Goal: Transaction & Acquisition: Purchase product/service

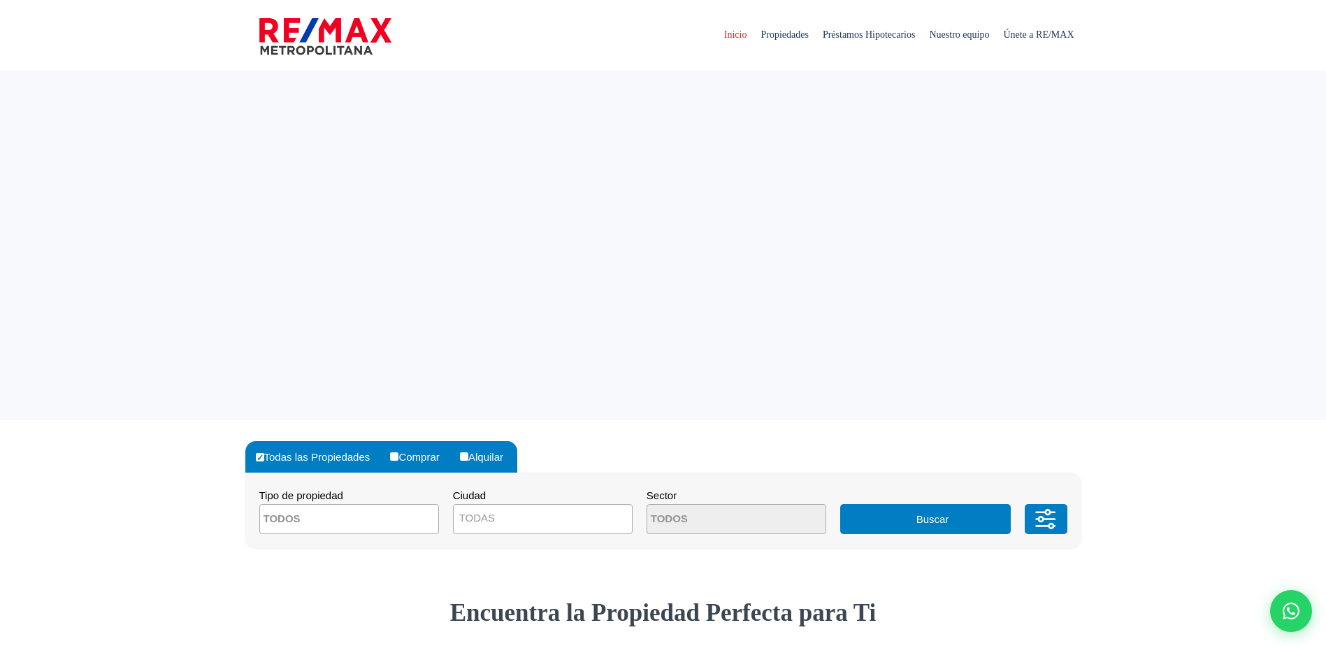
select select
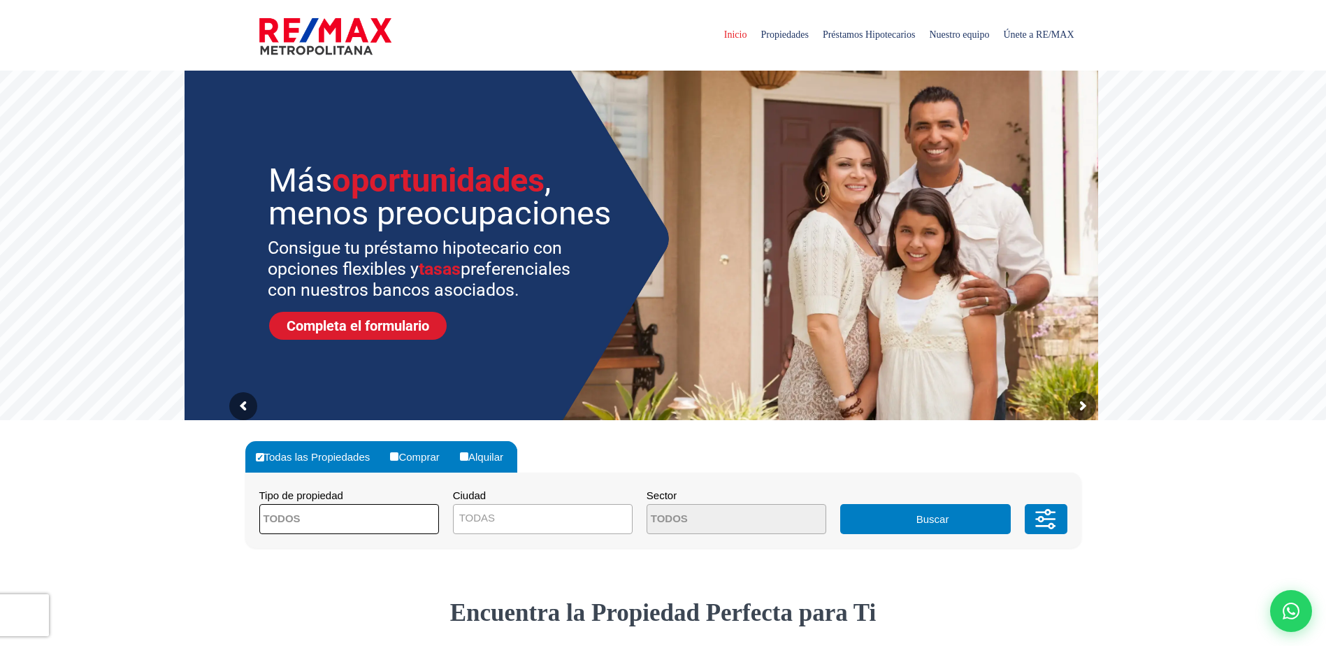
click at [389, 527] on span at bounding box center [349, 519] width 180 height 30
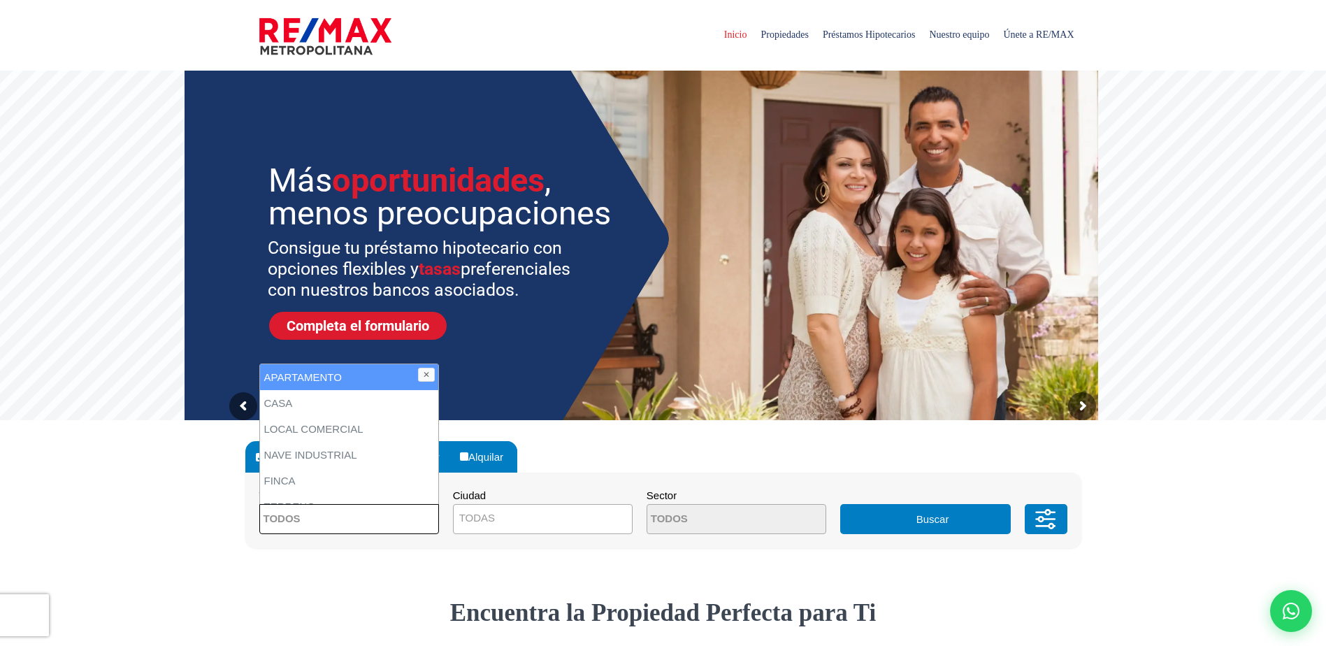
scroll to position [274, 0]
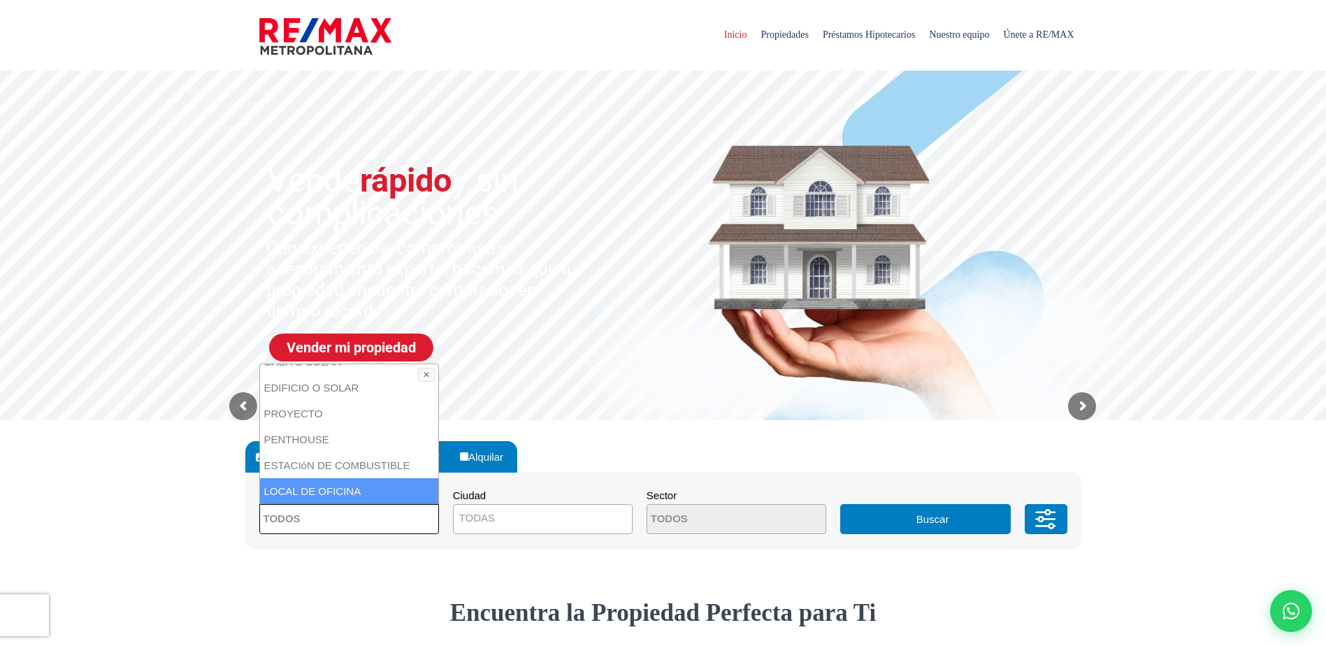
click at [356, 517] on textarea "Search" at bounding box center [328, 520] width 136 height 30
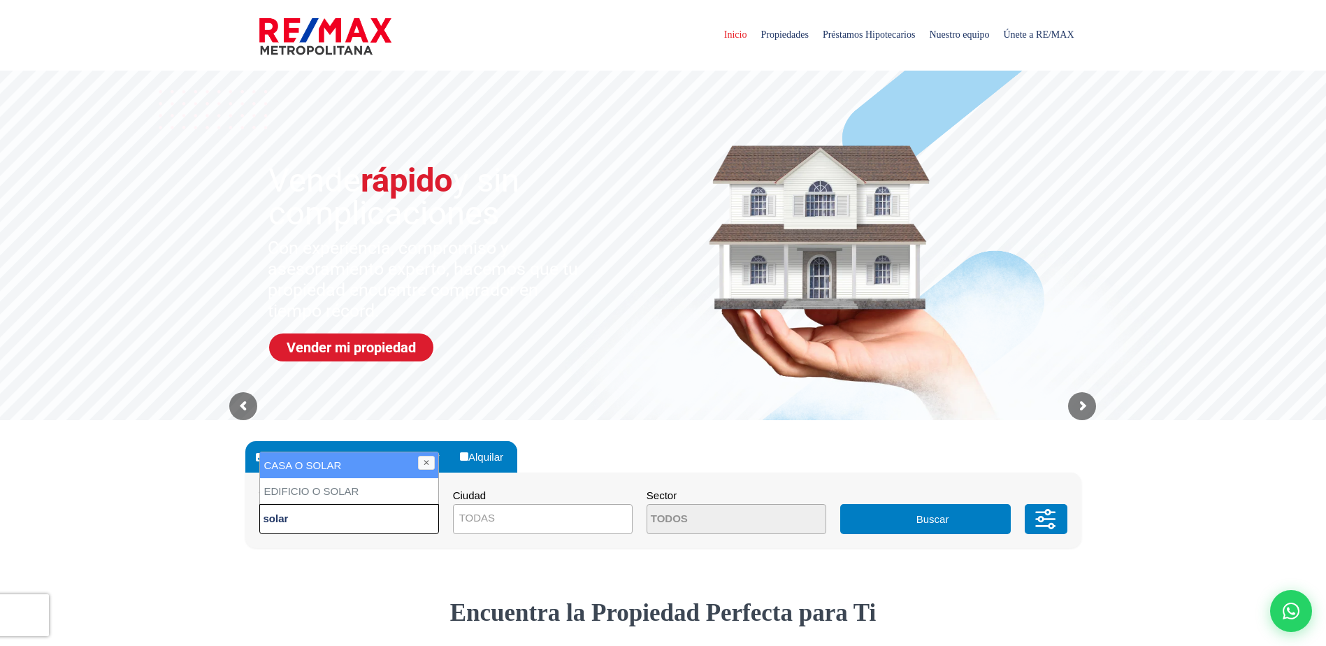
type textarea "solar"
click at [358, 467] on li "CASA O SOLAR" at bounding box center [349, 465] width 178 height 26
select select "house+or+land"
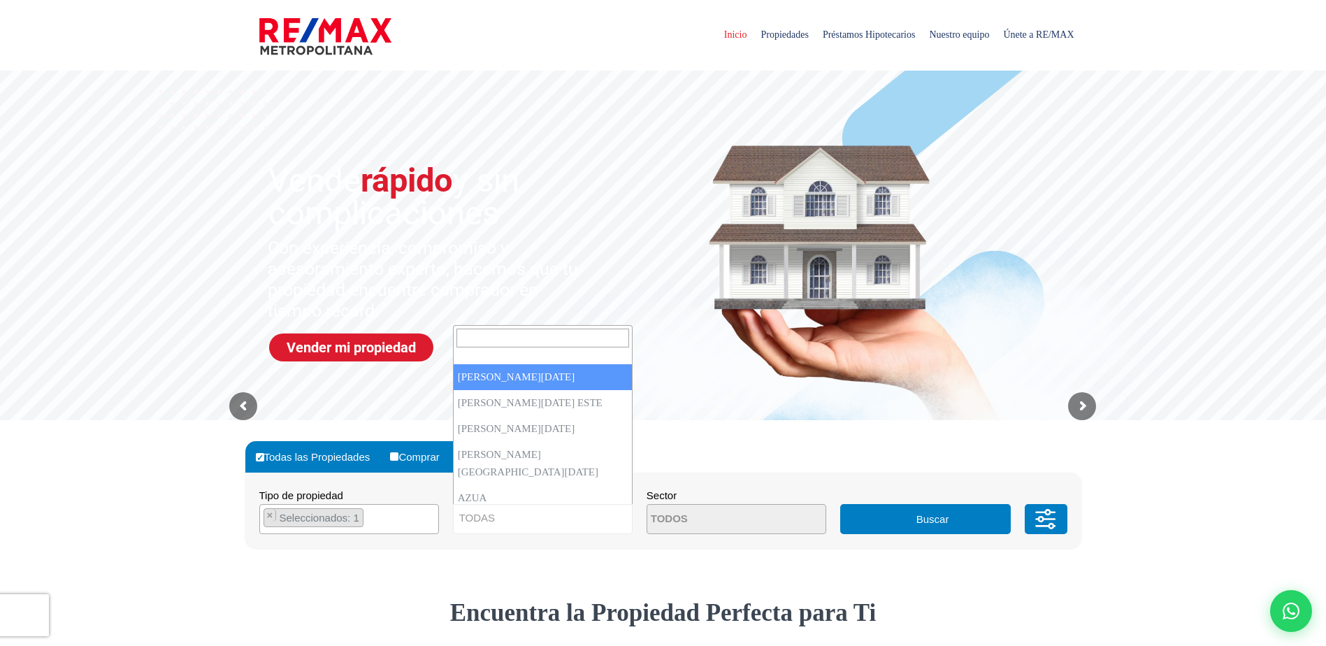
click at [586, 523] on span "TODAS" at bounding box center [542, 518] width 178 height 20
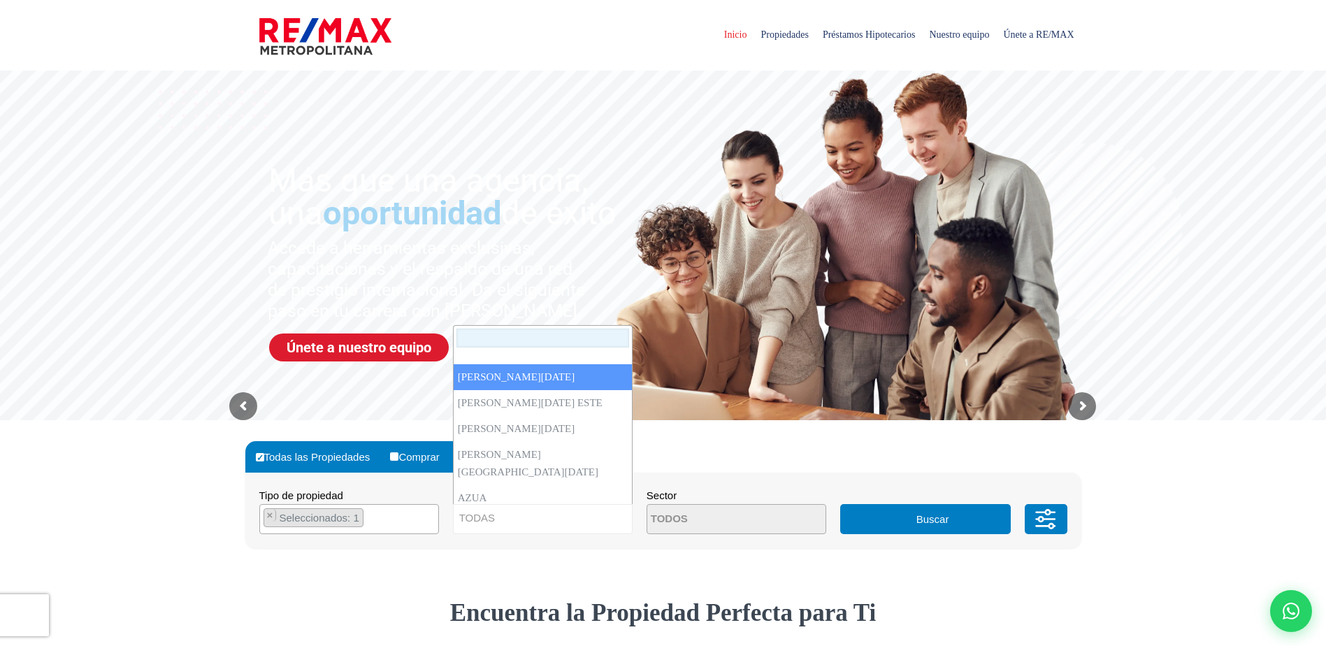
click at [583, 335] on input "Search" at bounding box center [542, 337] width 173 height 19
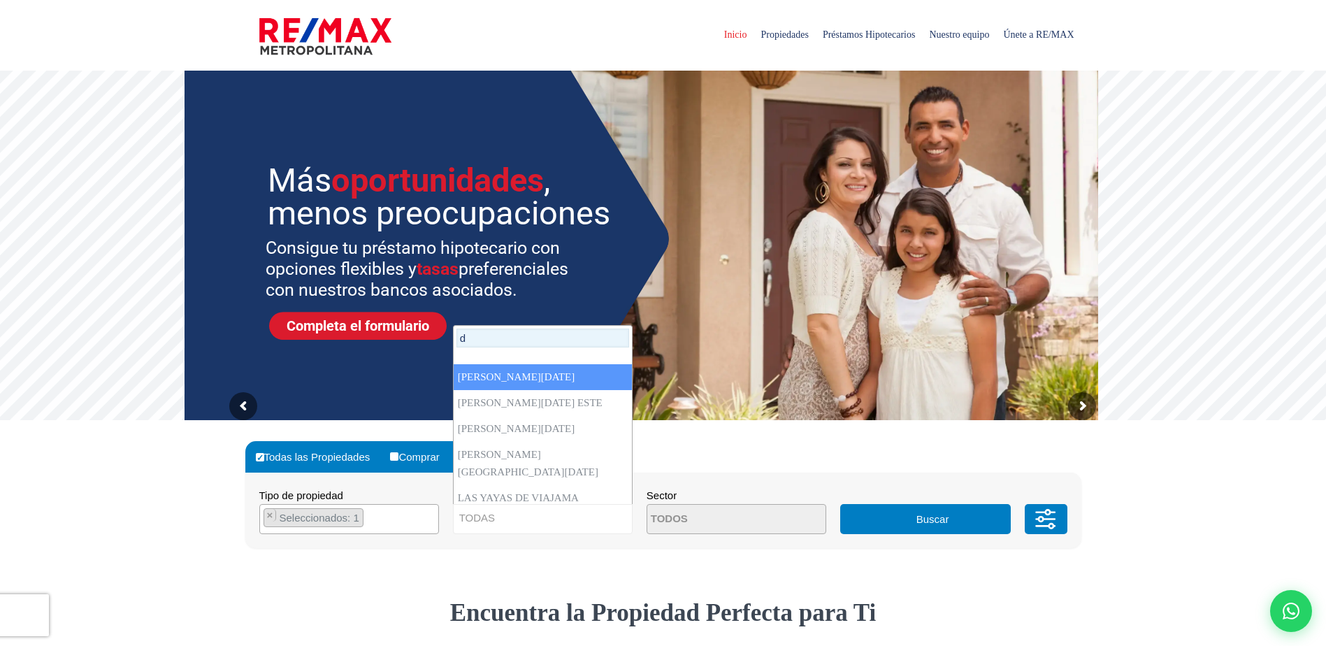
type input "d"
select select "1"
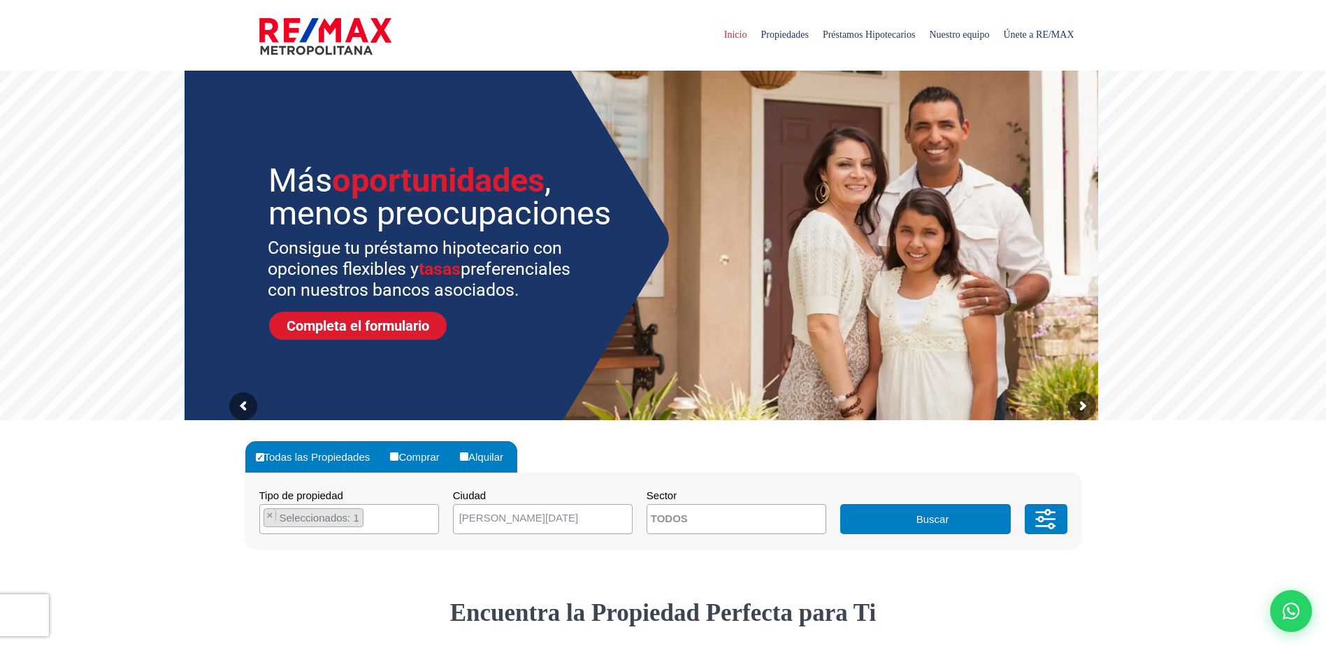
click at [730, 521] on textarea "Search" at bounding box center [715, 520] width 136 height 30
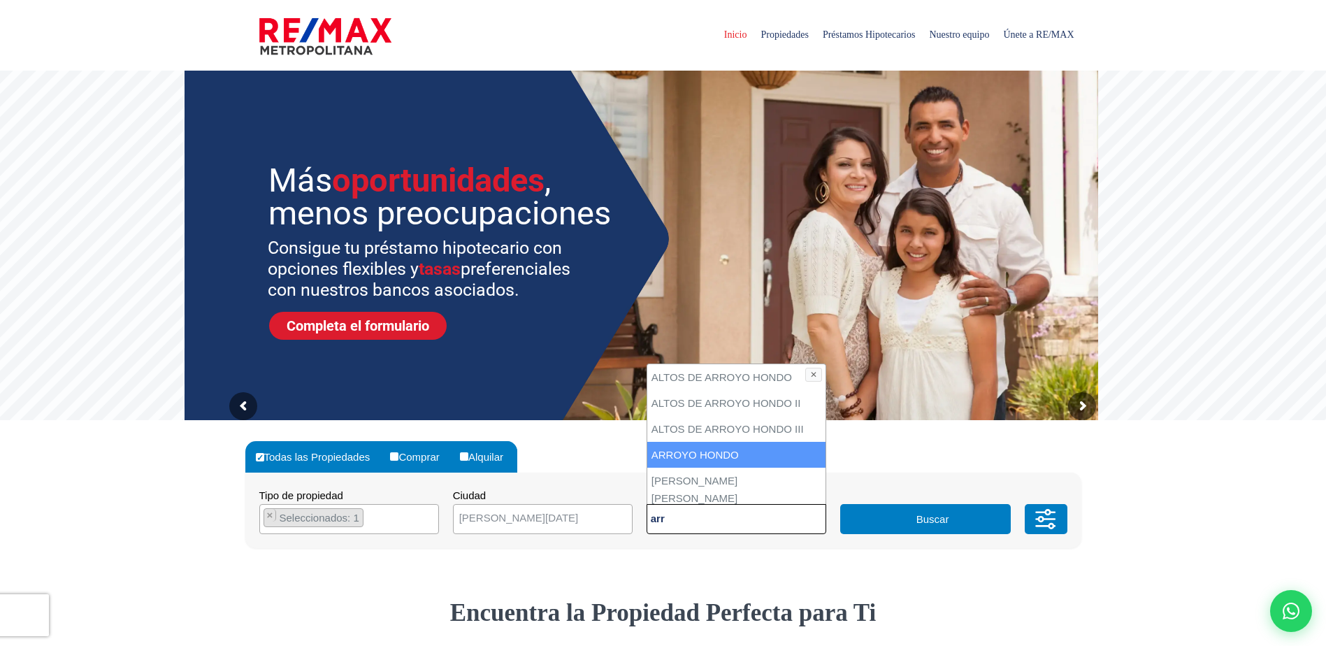
type textarea "arr"
click at [711, 453] on li "ARROYO HONDO" at bounding box center [736, 455] width 178 height 26
select select "98"
click at [677, 456] on li "ARROYO HONDO" at bounding box center [736, 455] width 178 height 26
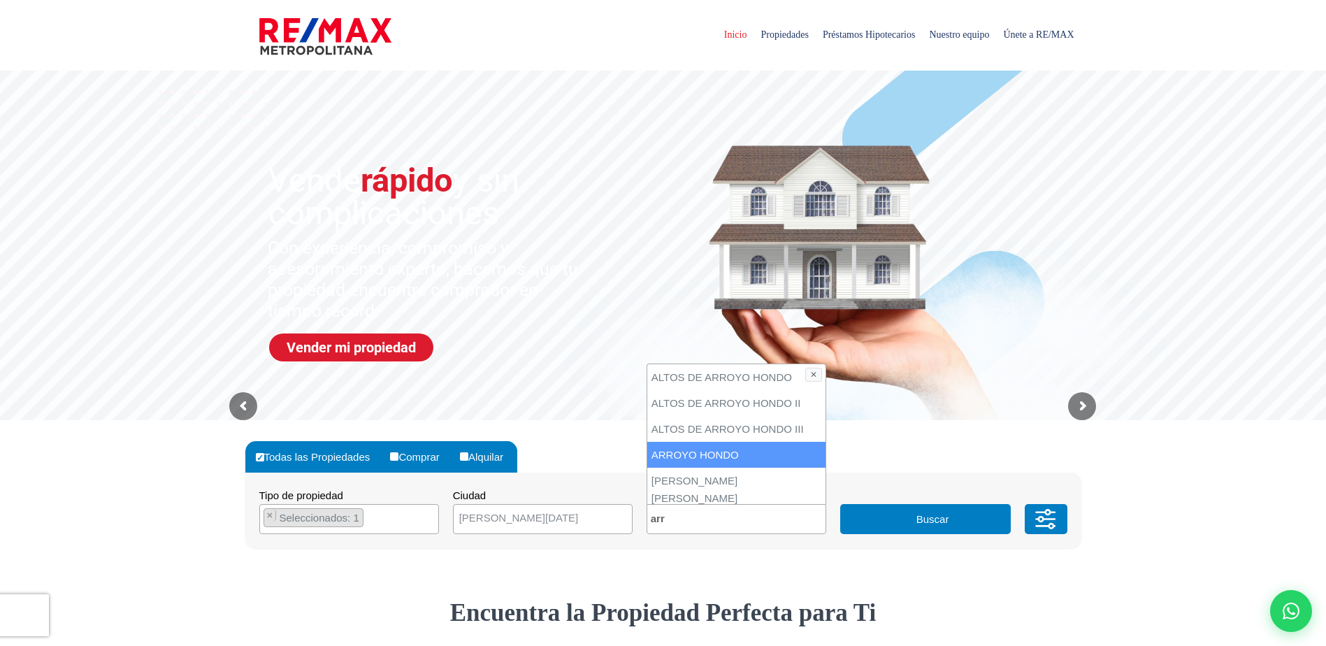
click at [744, 452] on li "ARROYO HONDO" at bounding box center [736, 455] width 178 height 26
select select "98"
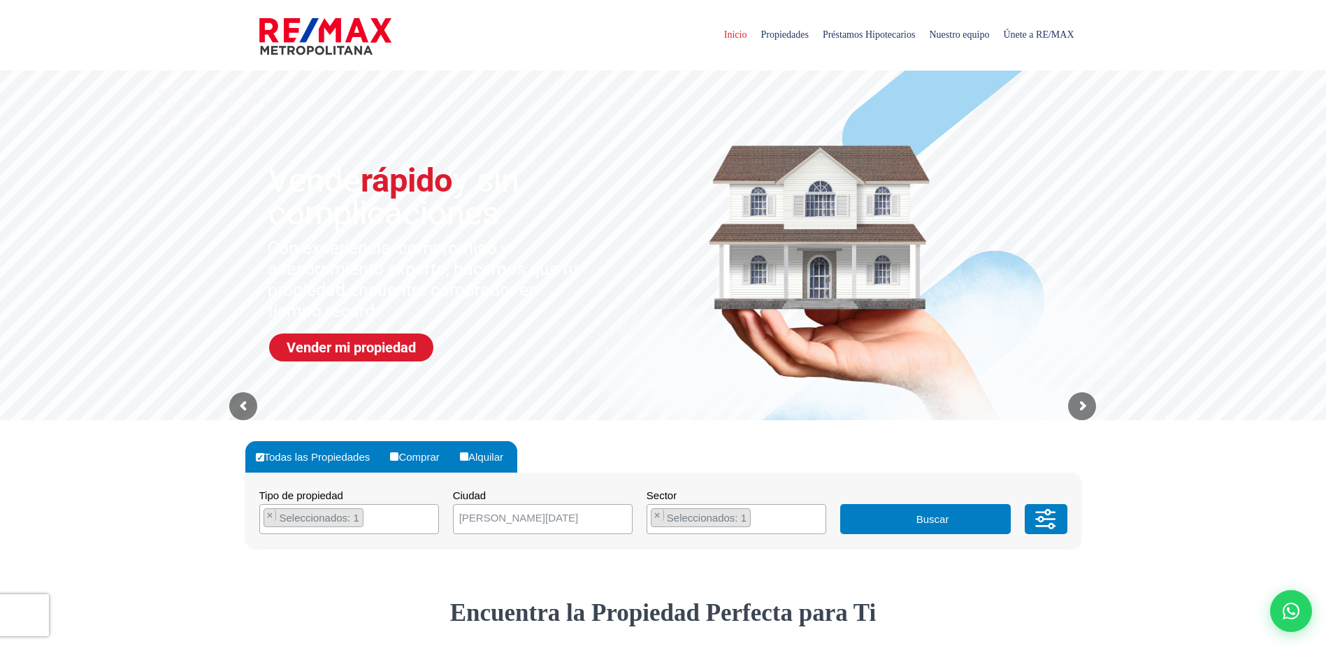
click at [896, 521] on button "Buscar" at bounding box center [925, 519] width 170 height 30
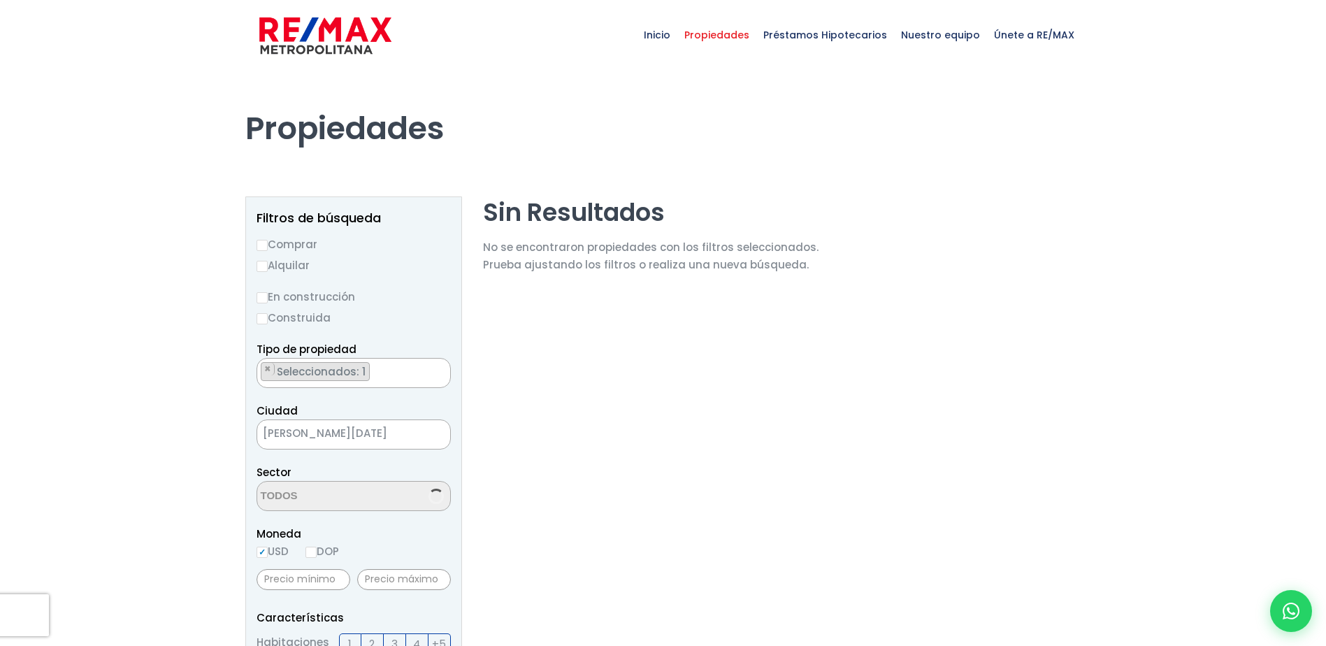
scroll to position [161, 0]
select select "98"
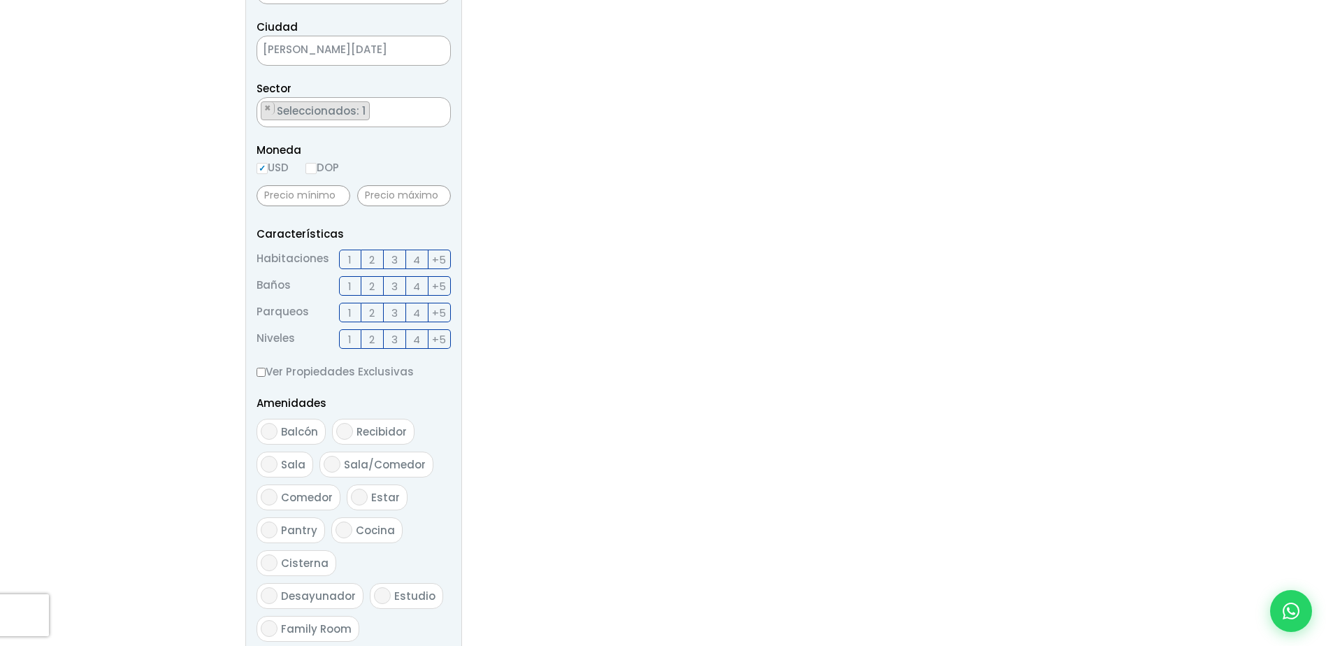
scroll to position [0, 0]
